Goal: Task Accomplishment & Management: Use online tool/utility

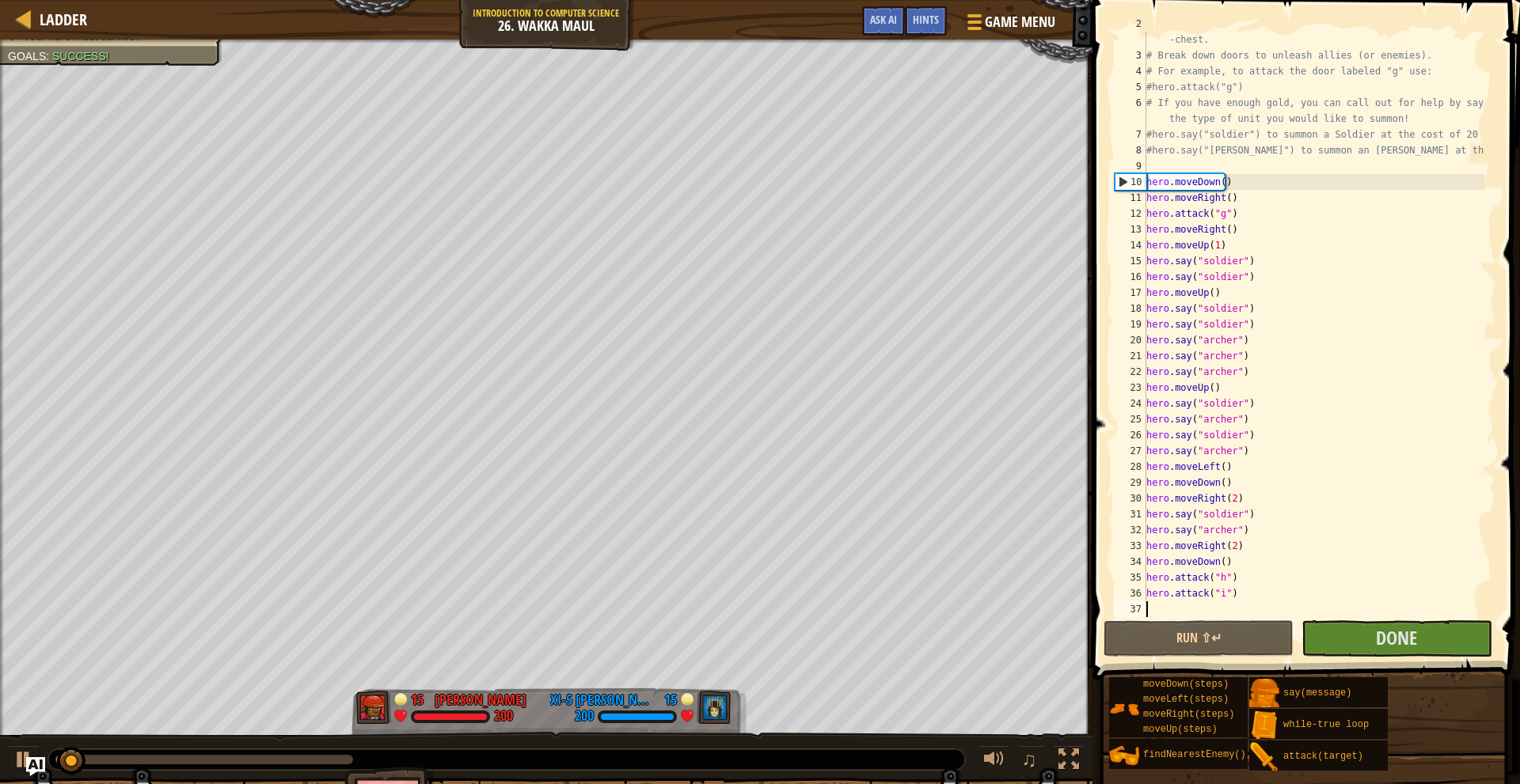
scroll to position [32, 0]
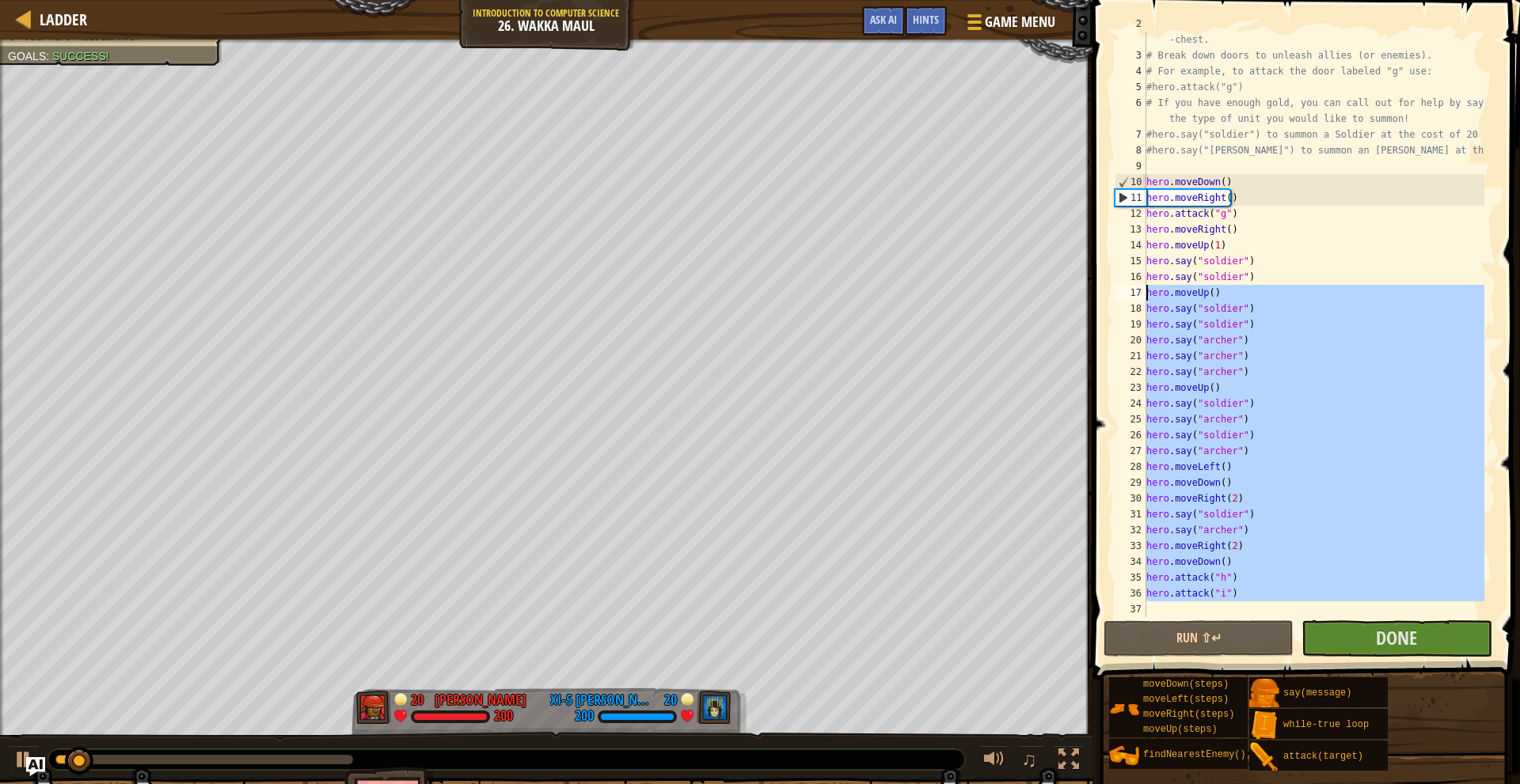
drag, startPoint x: 1144, startPoint y: 354, endPoint x: 1094, endPoint y: 49, distance: 309.1
click at [1121, 119] on div "2 3 4 5 6 7 8 9 10 11 12 13 14 15 16 17 18 19 20 21 22 23 24 25 26 27 28 29 30 …" at bounding box center [1304, 325] width 385 height 586
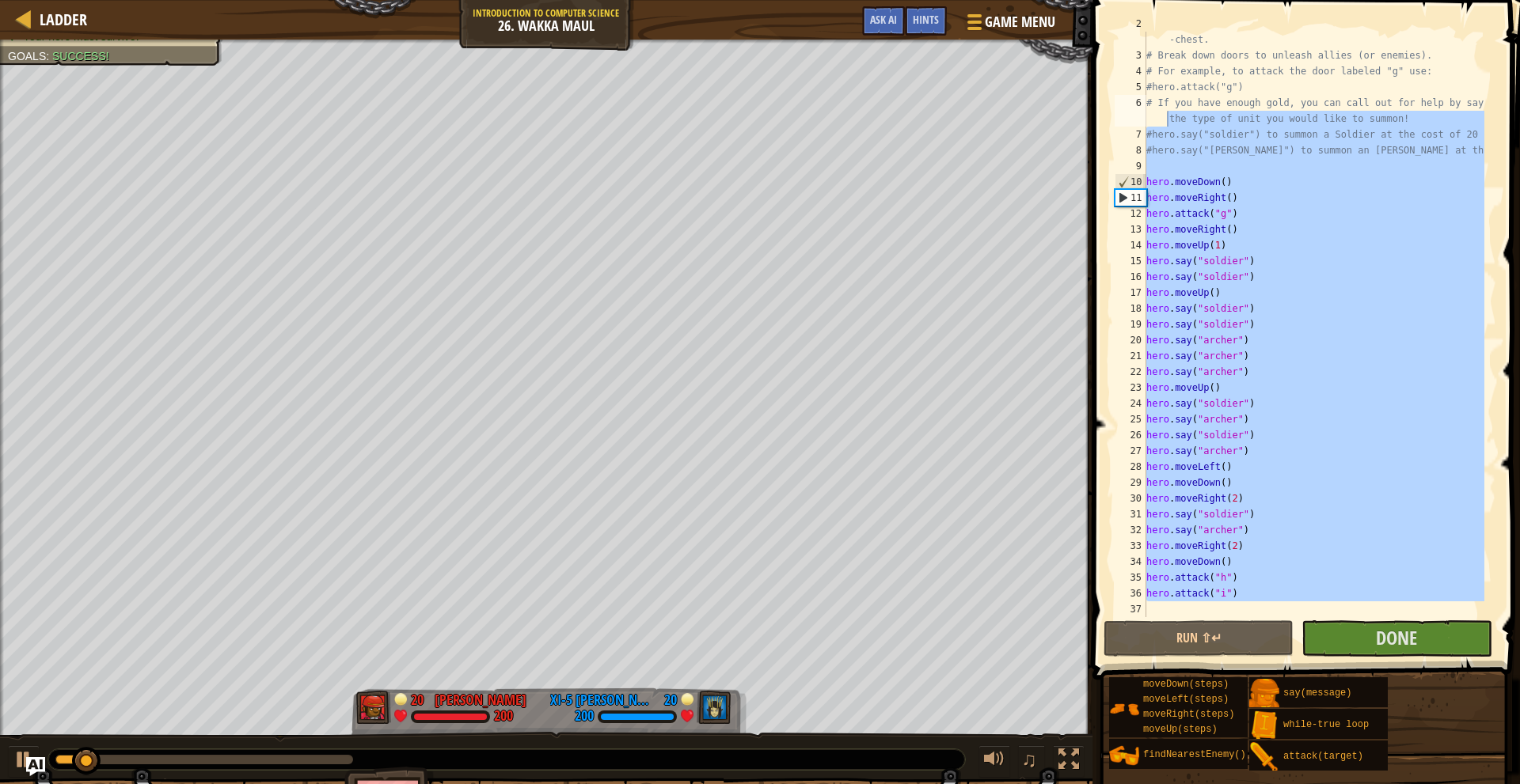
drag, startPoint x: 1094, startPoint y: 49, endPoint x: 1181, endPoint y: 12, distance: 94.5
click at [1181, 14] on span at bounding box center [1307, 317] width 441 height 726
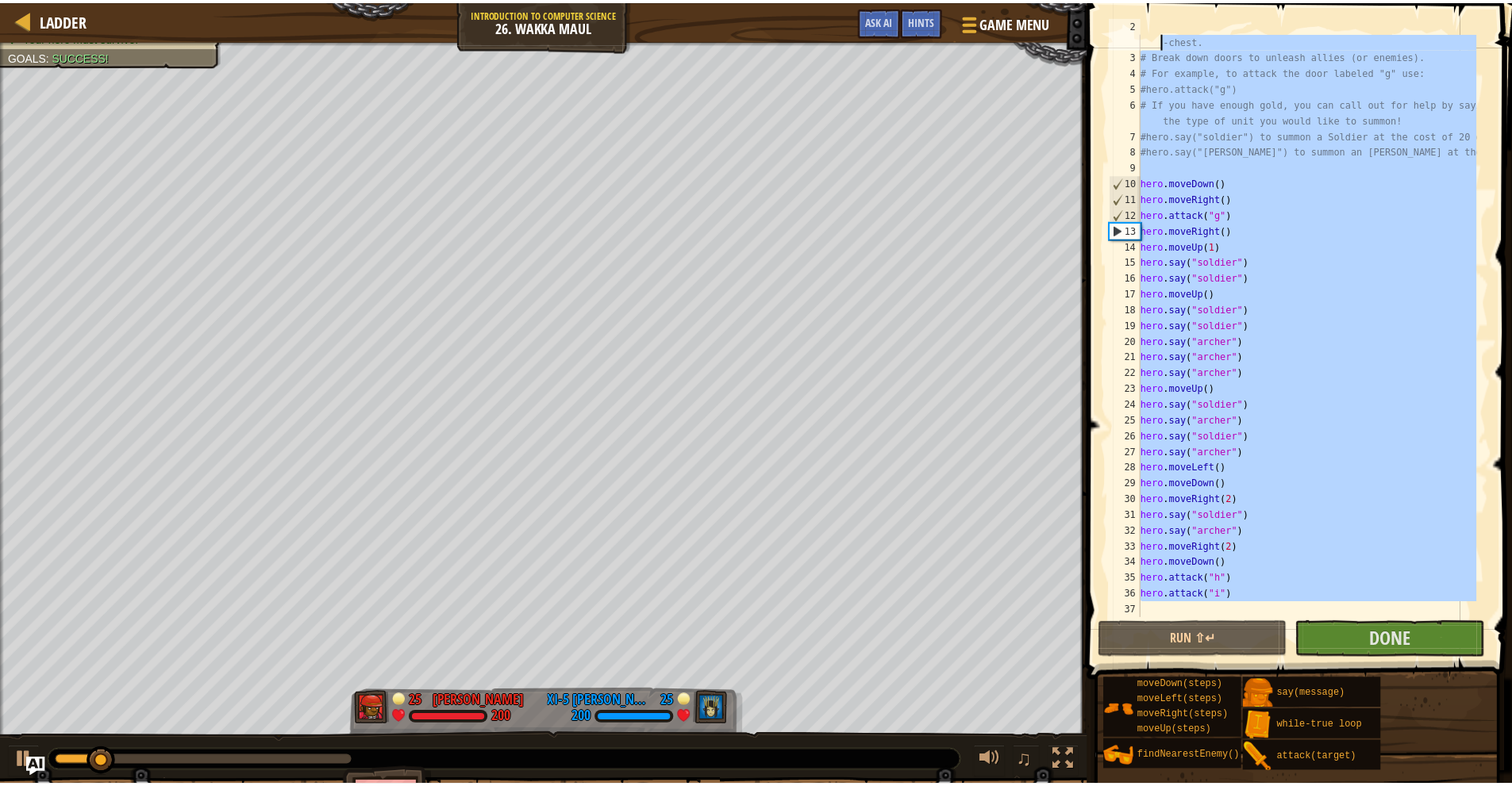
scroll to position [0, 0]
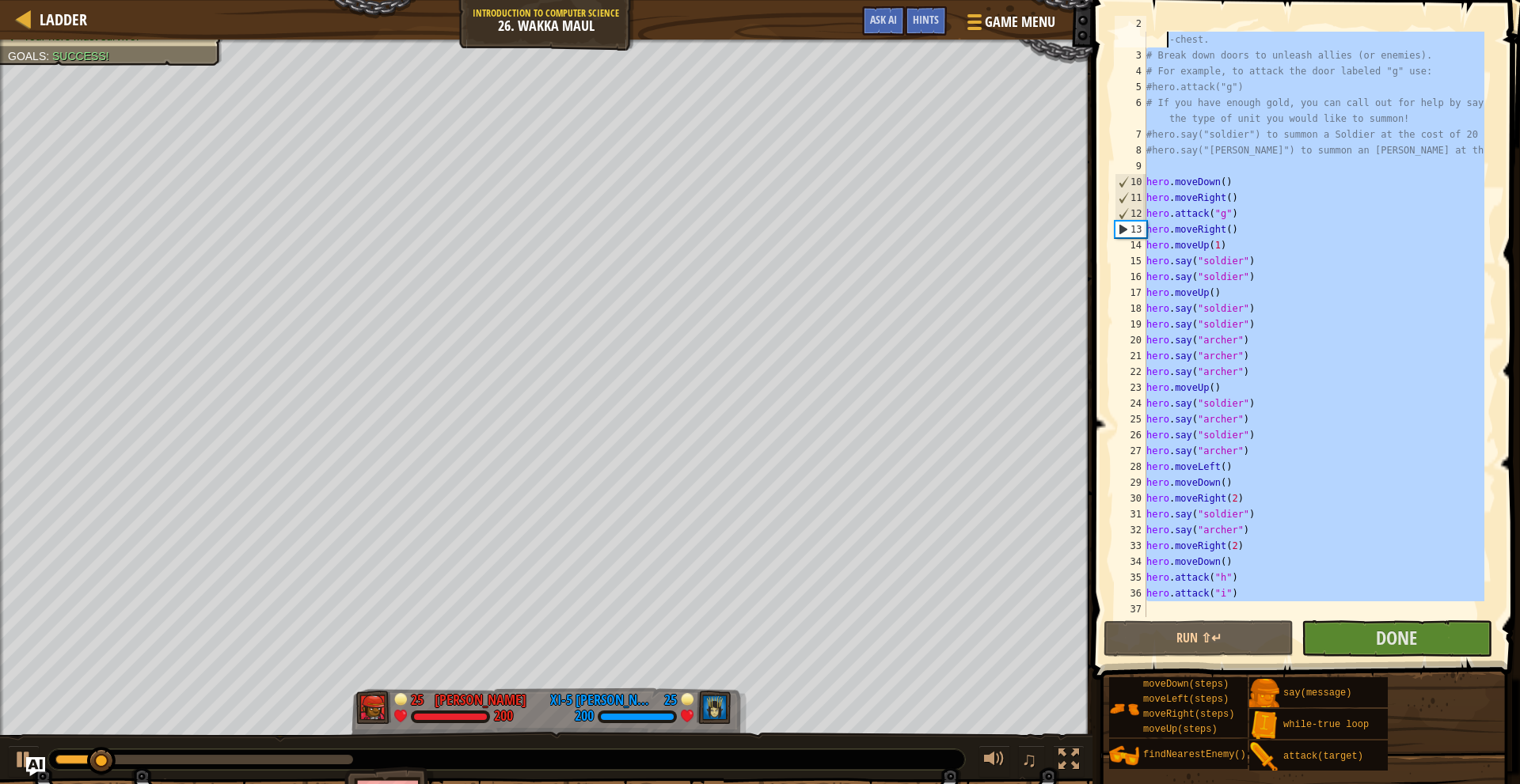
drag, startPoint x: 1169, startPoint y: 512, endPoint x: 1146, endPoint y: -50, distance: 562.5
click at [1146, 0] on html "Ladder Introduction to Computer Science 26. Wakka Maul Game Menu Done Hints Ask…" at bounding box center [760, 0] width 1520 height 0
type textarea "# Welcome to Wakka Maul! Prepare for combat! # Venture through the maze and pic…"
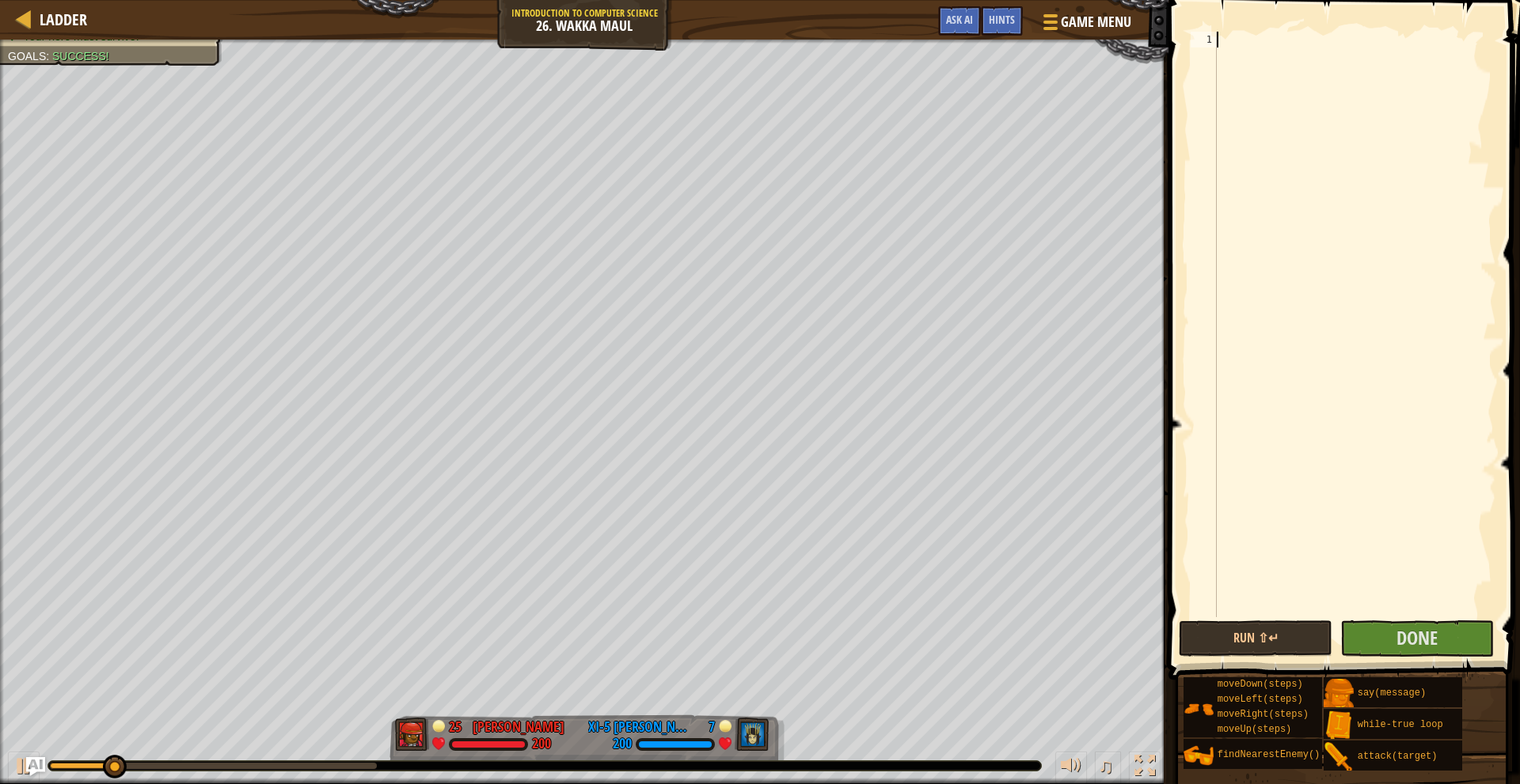
paste textarea "hero.attack("i")"
type textarea "hero.attack("i")"
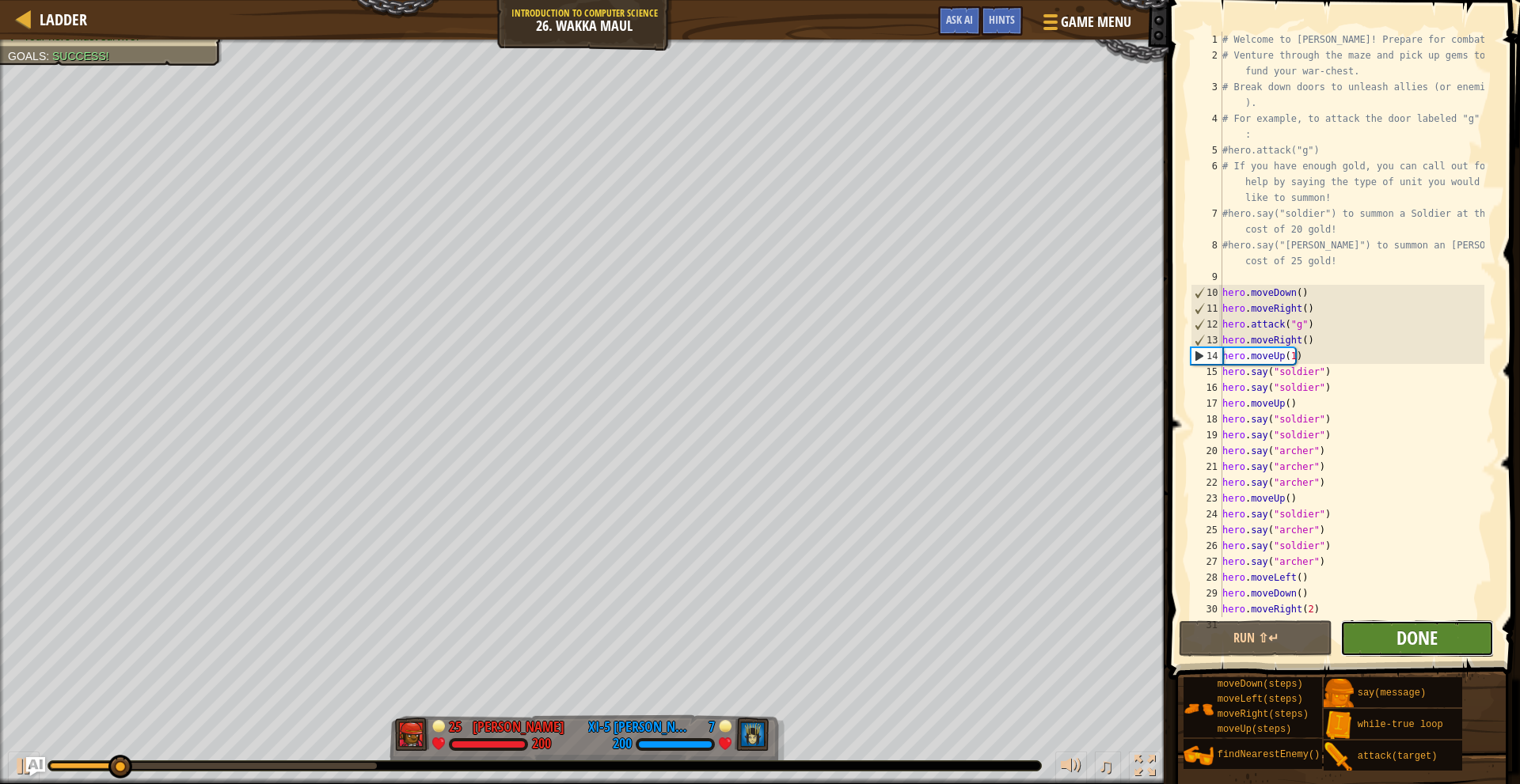
click at [1415, 643] on span "Done" at bounding box center [1417, 638] width 41 height 26
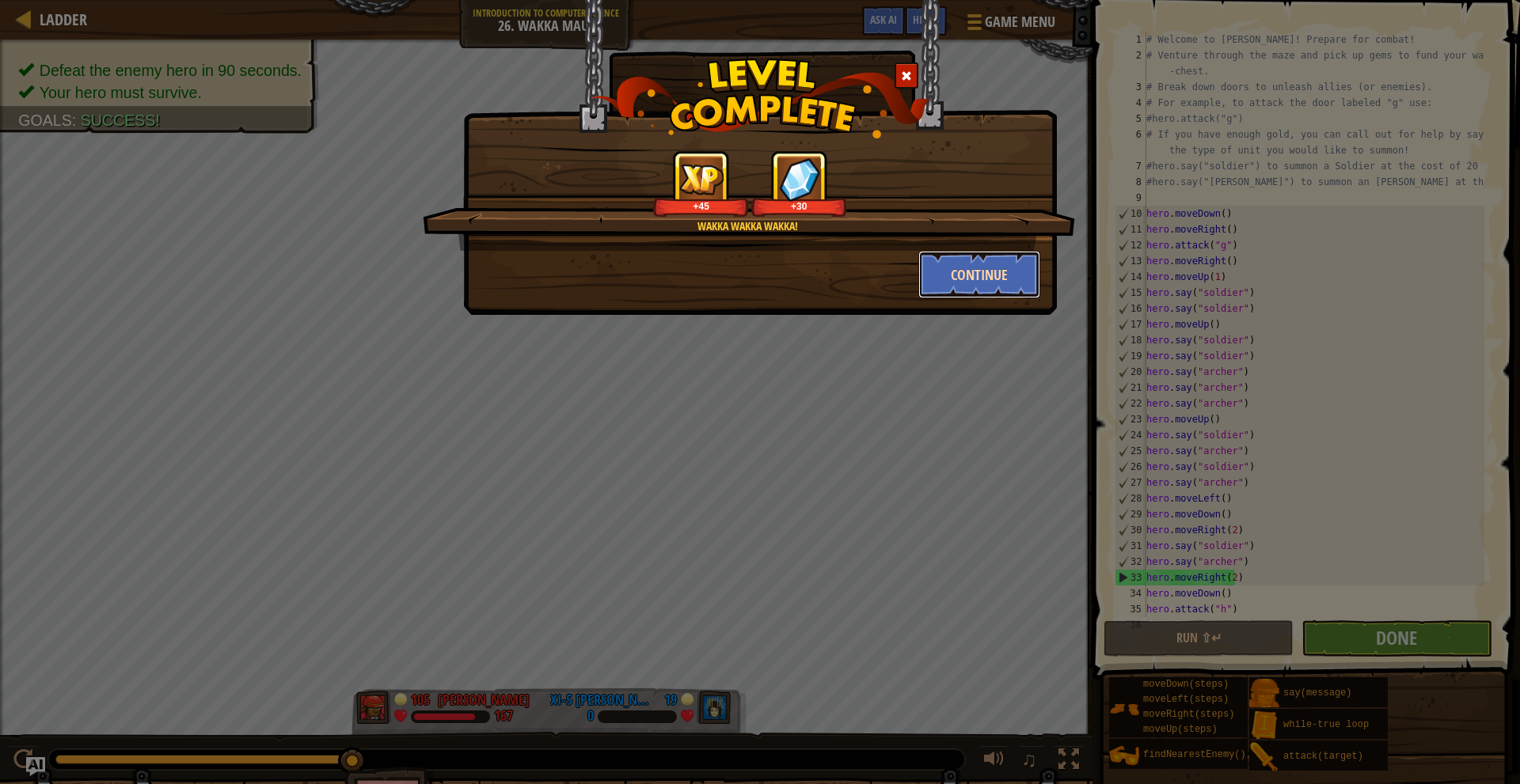
click at [976, 278] on button "Continue" at bounding box center [980, 275] width 123 height 48
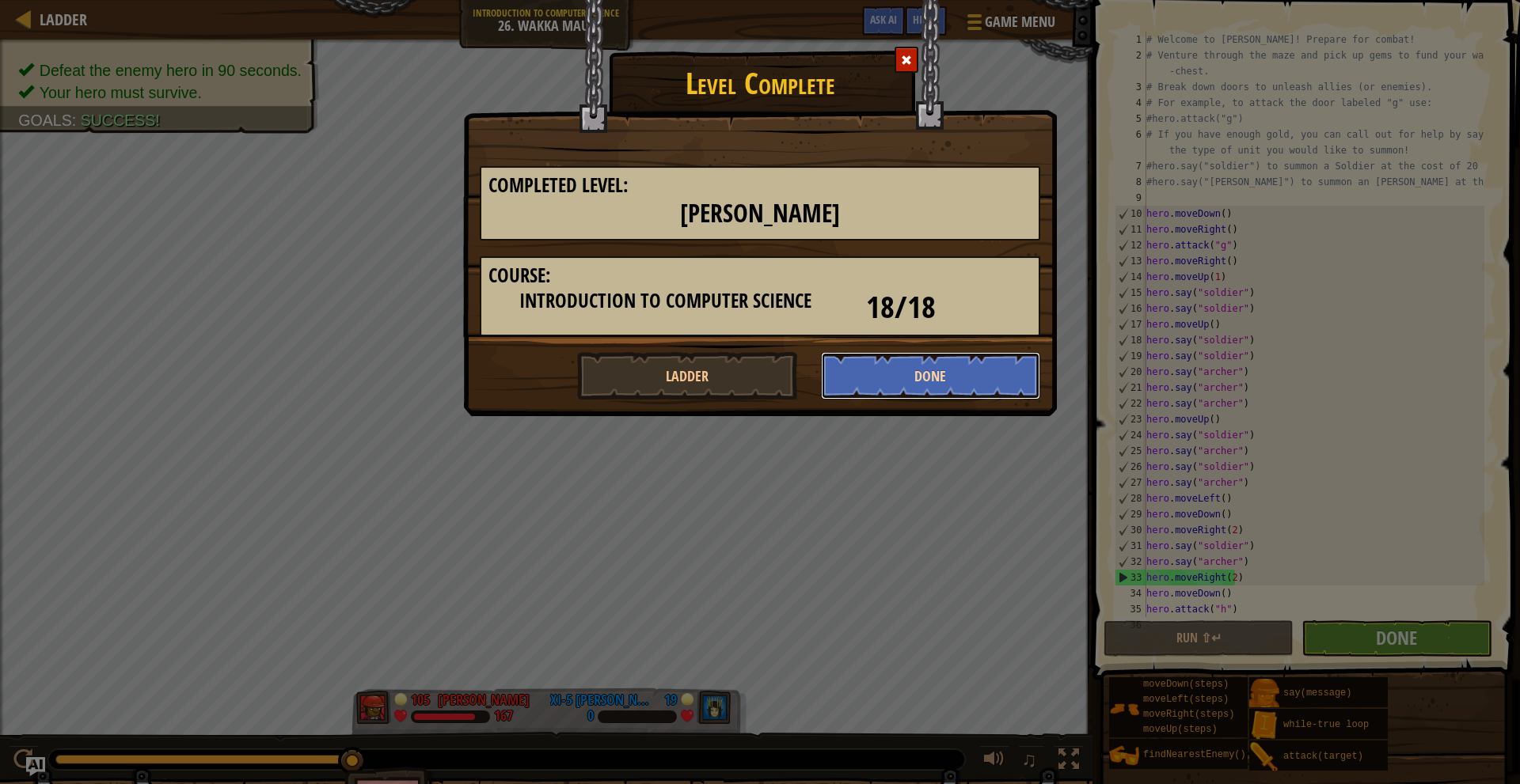
click at [982, 376] on button "Done" at bounding box center [931, 376] width 220 height 48
click at [982, 2] on body "Ladder Introduction to Computer Science 26. Wakka Maul Game Menu Done Hints Ask…" at bounding box center [760, 1] width 1520 height 2
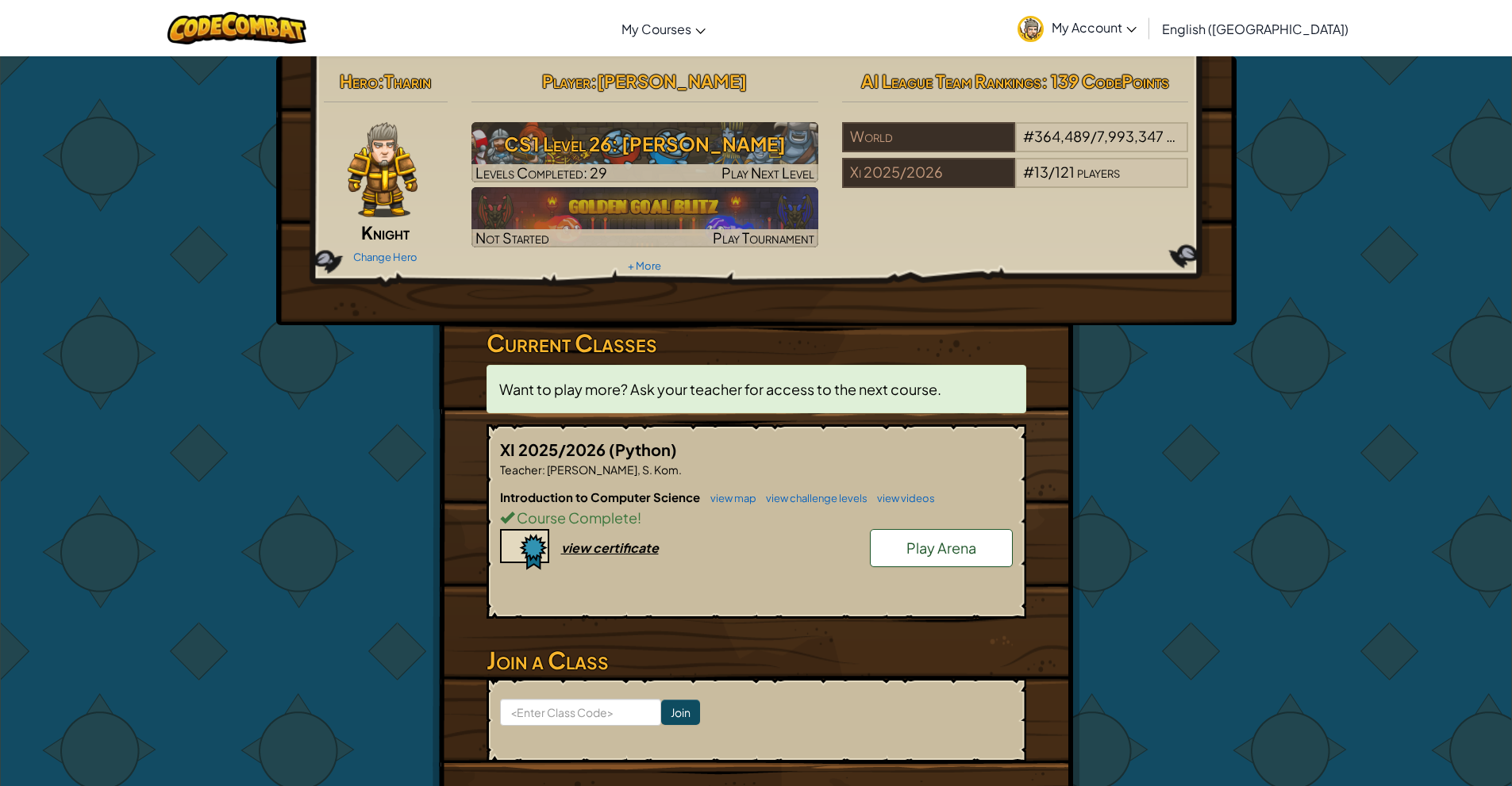
click at [900, 543] on link "Play Arena" at bounding box center [942, 547] width 143 height 38
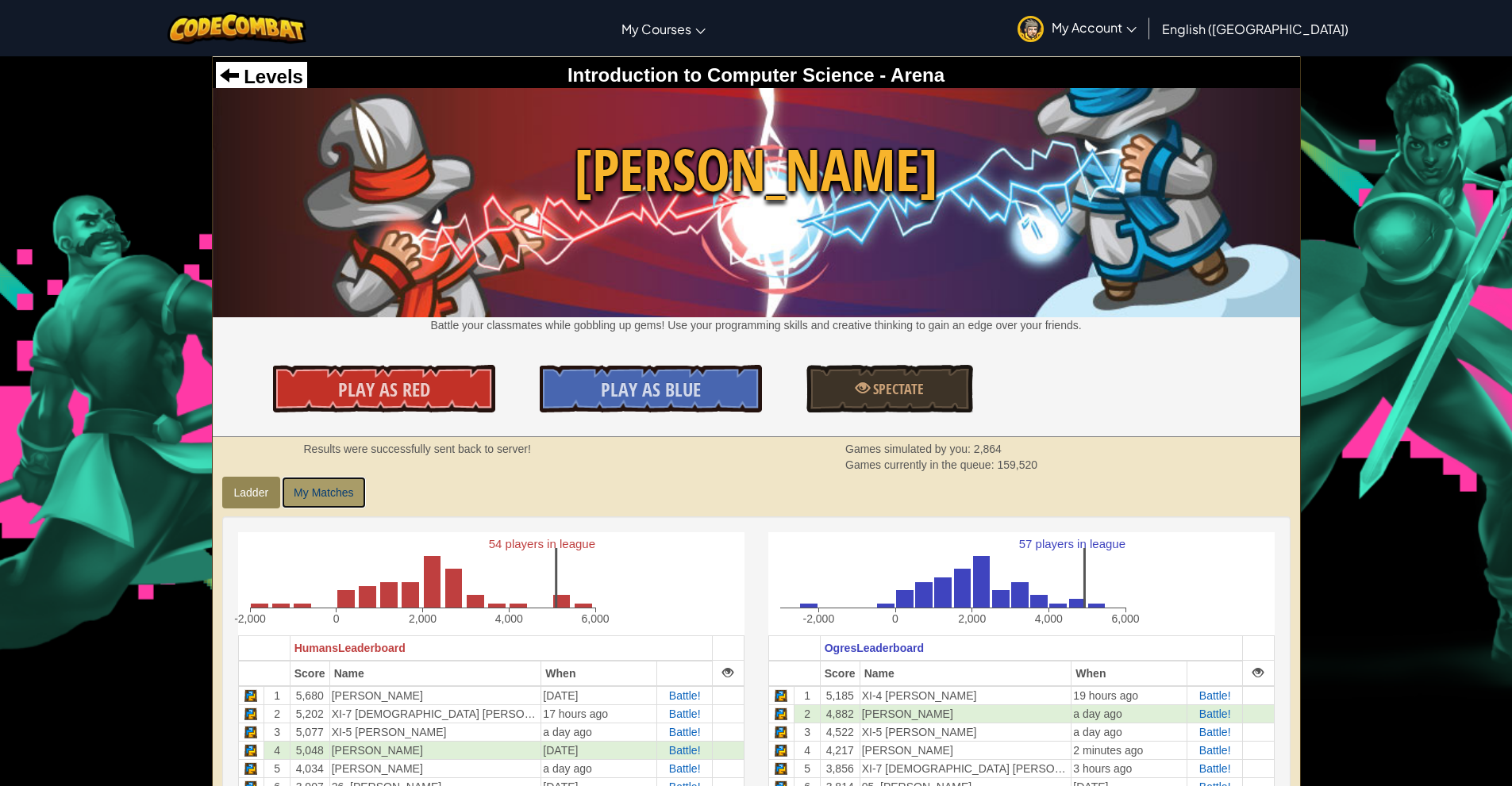
click at [358, 493] on link "My Matches" at bounding box center [323, 492] width 84 height 32
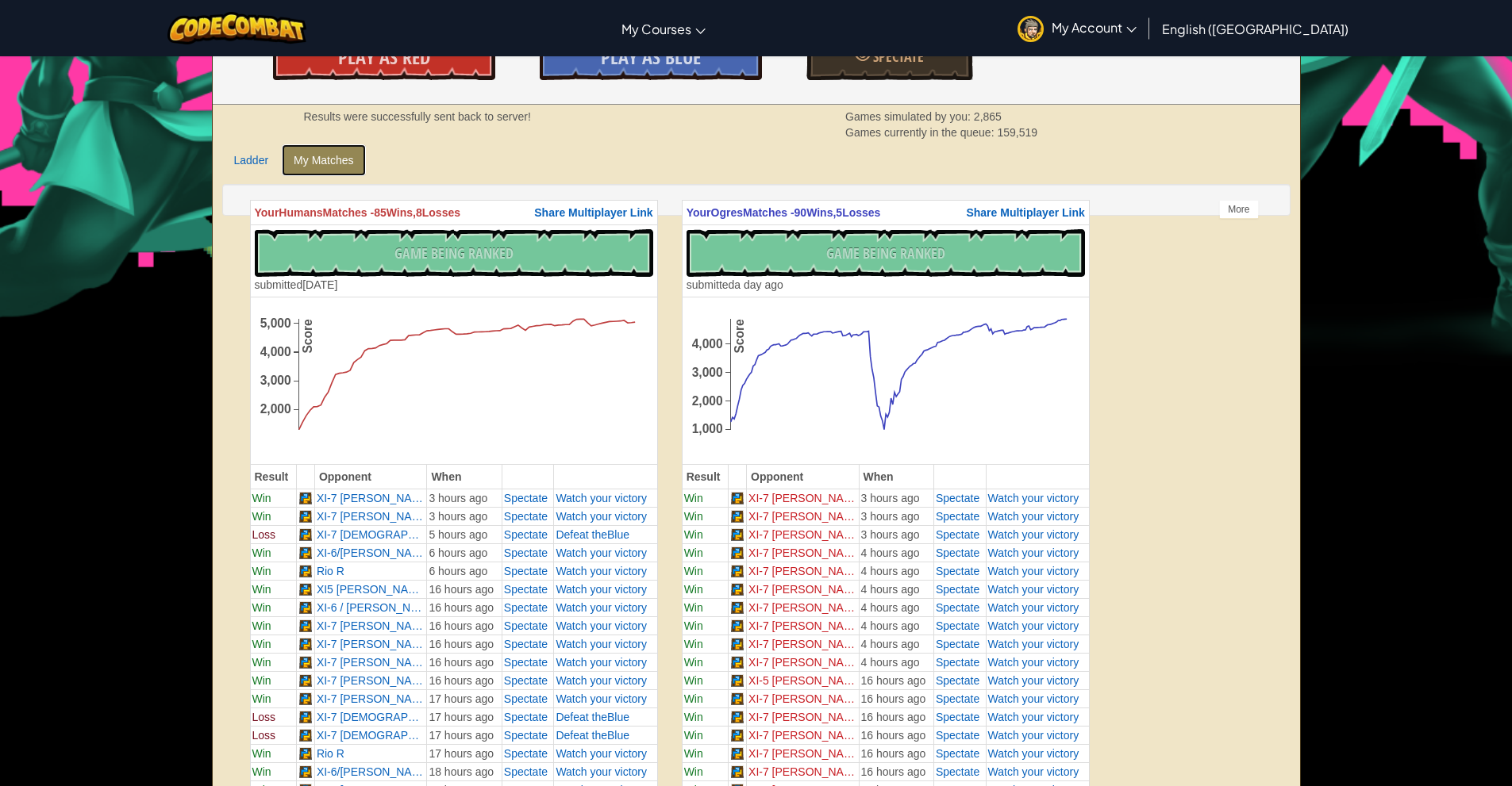
scroll to position [318, 0]
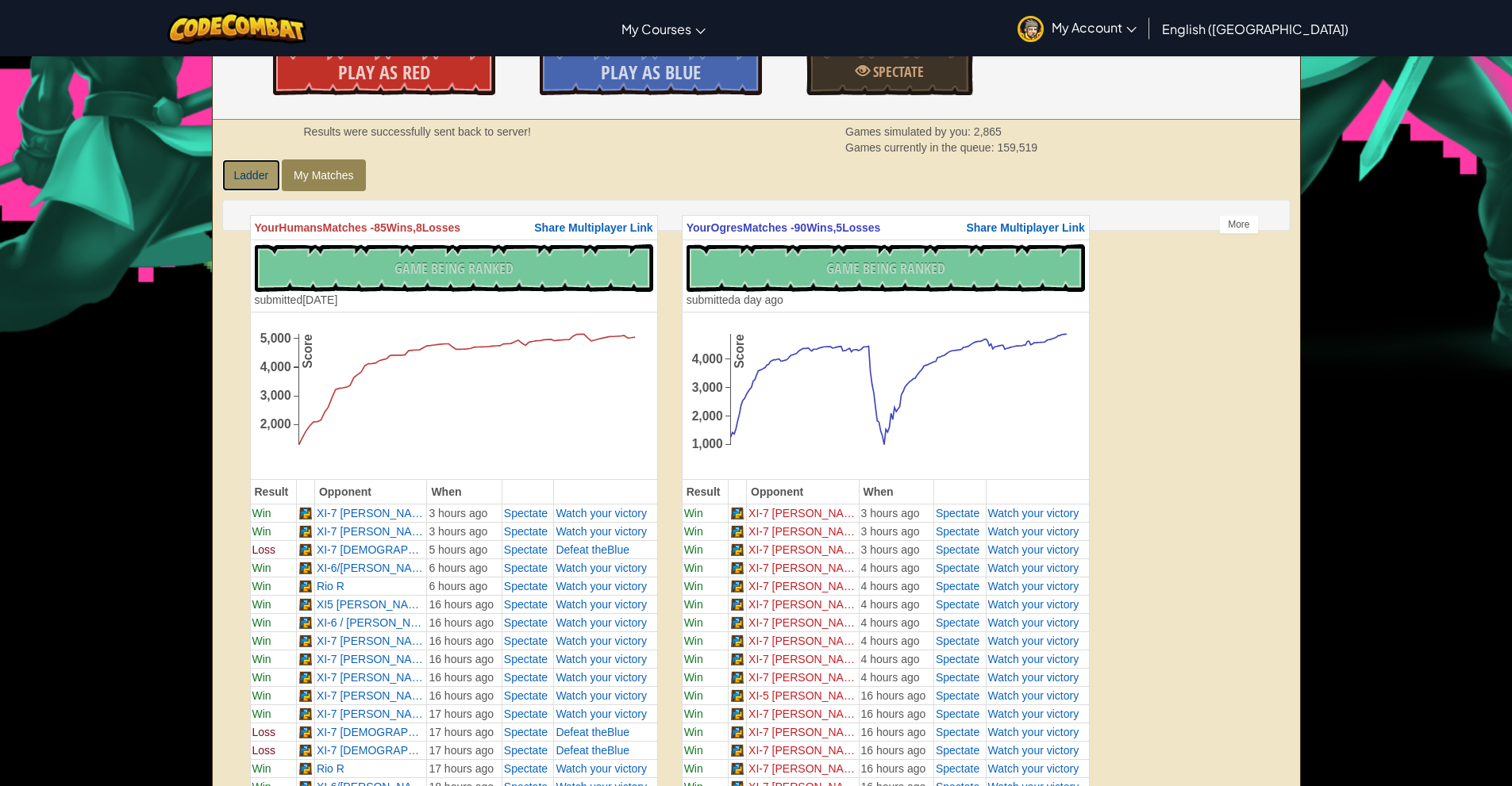
click at [255, 166] on link "Ladder" at bounding box center [252, 175] width 59 height 32
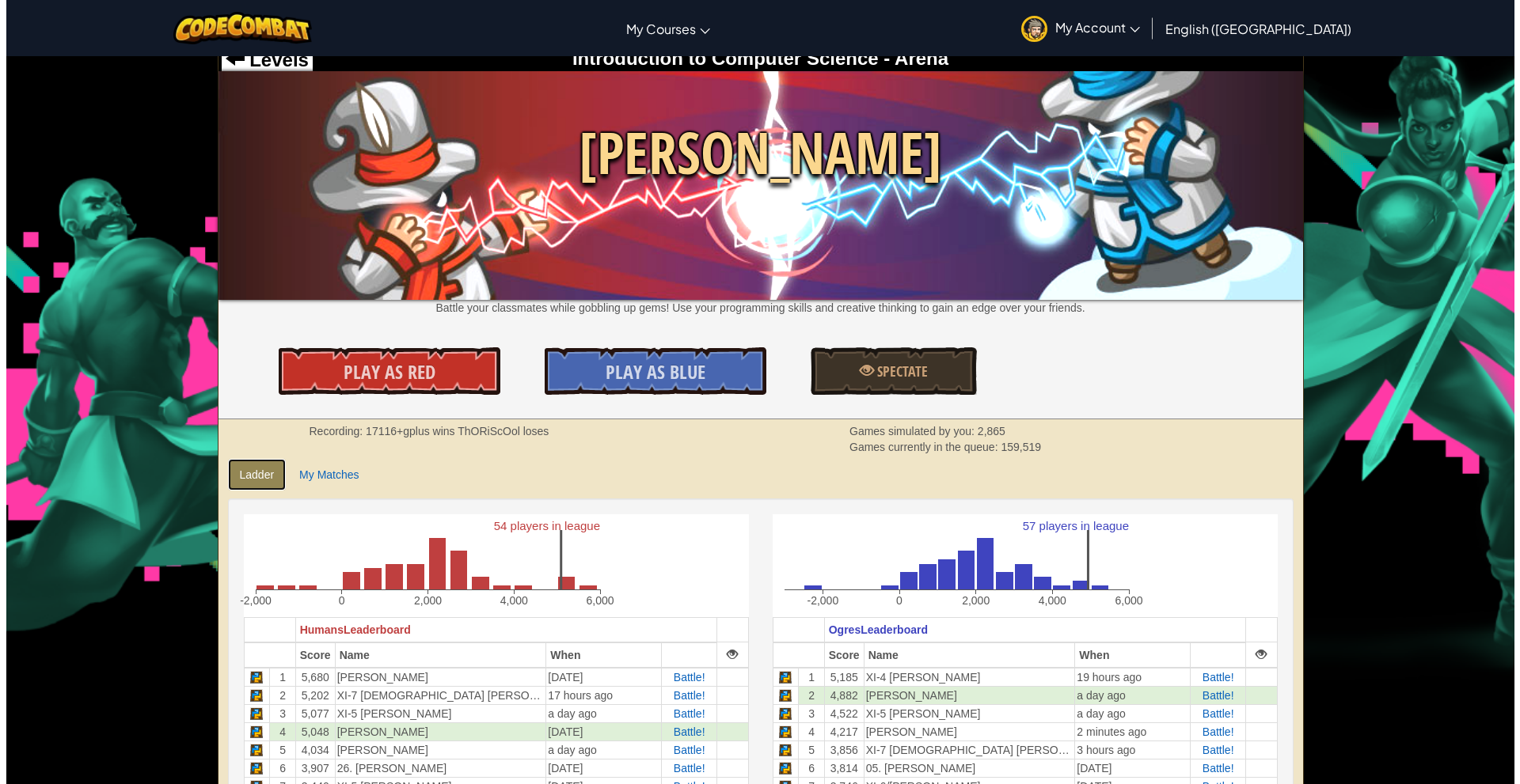
scroll to position [0, 0]
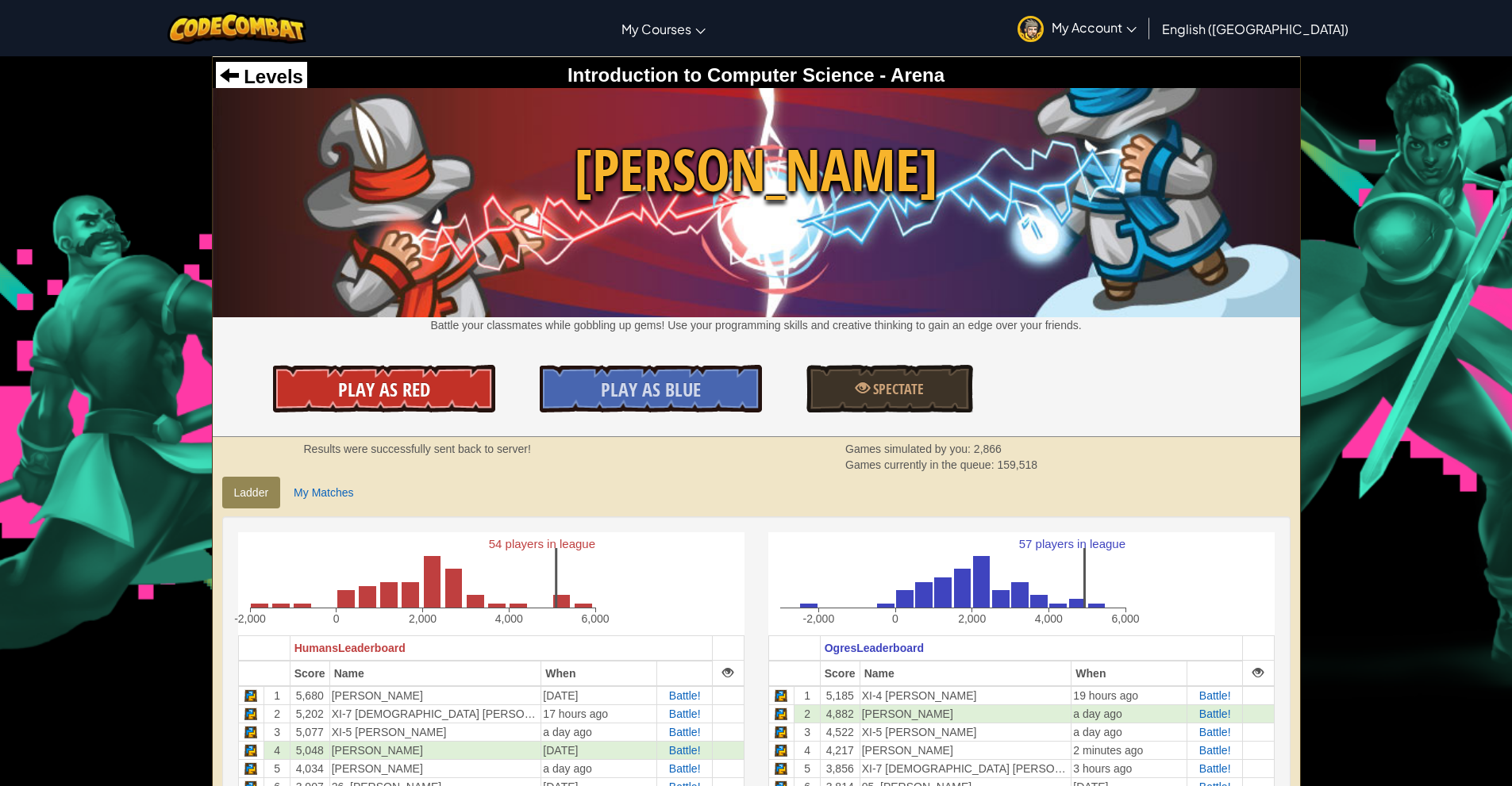
click at [418, 387] on span "Play As Red" at bounding box center [384, 390] width 92 height 26
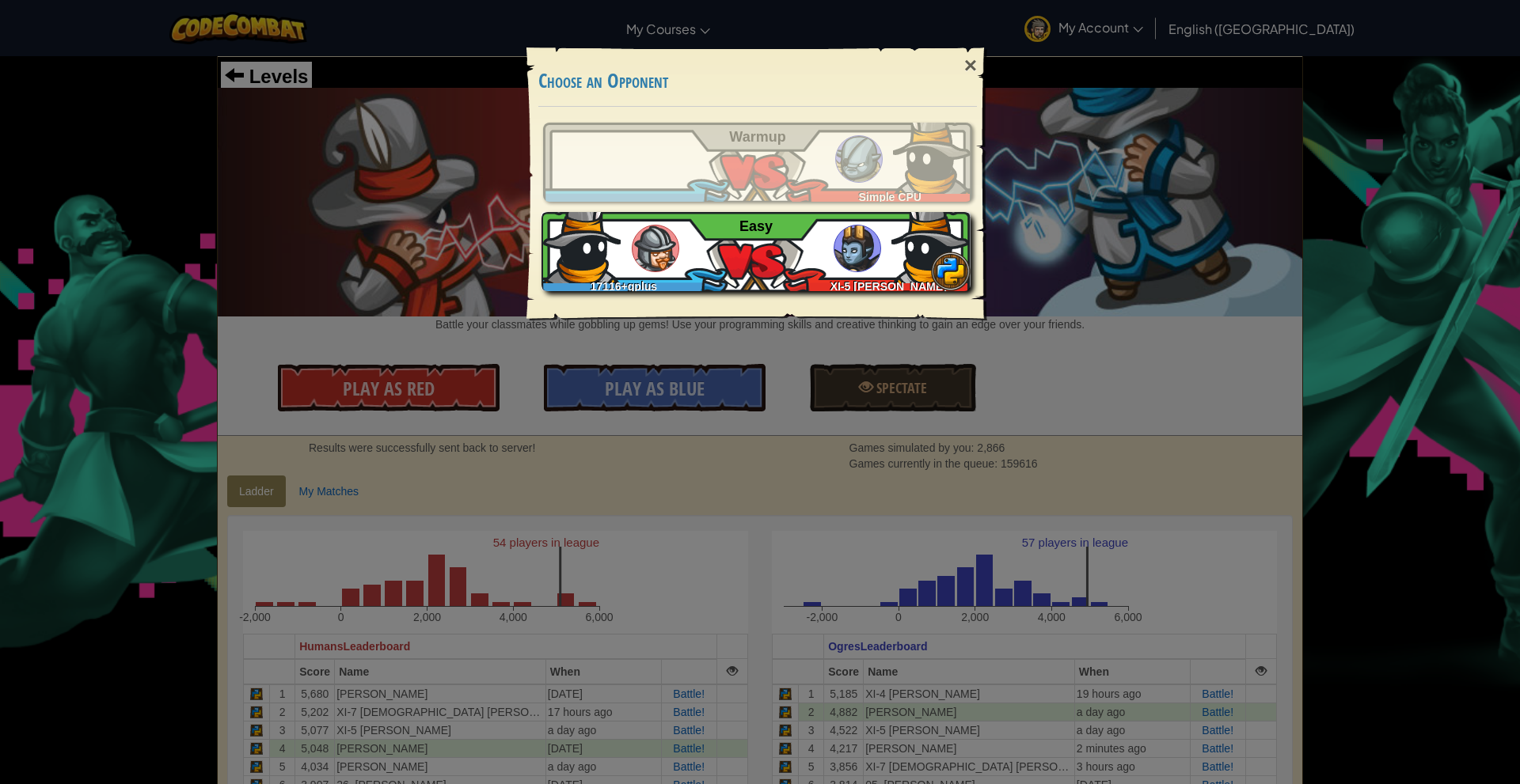
click at [805, 277] on div "XI-5 [PERSON_NAME]" at bounding box center [885, 283] width 172 height 16
